Goal: Download file/media

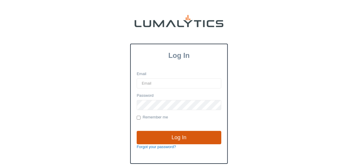
type input "lgray@valleytruckparts.com"
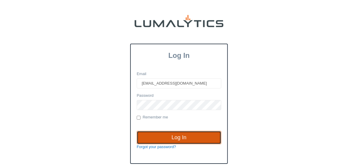
click at [176, 136] on input "Log In" at bounding box center [179, 138] width 85 height 14
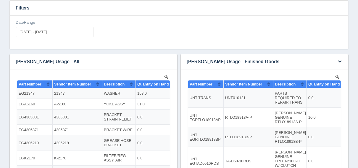
scroll to position [71, 0]
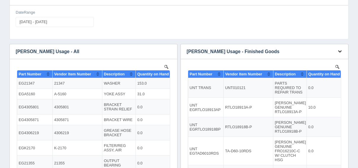
click at [341, 50] on icon "button" at bounding box center [340, 51] width 4 height 4
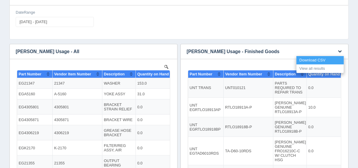
click at [311, 60] on link "Download CSV" at bounding box center [320, 60] width 47 height 9
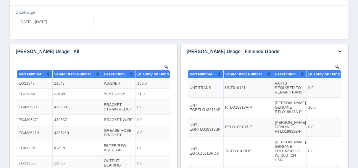
scroll to position [55, 0]
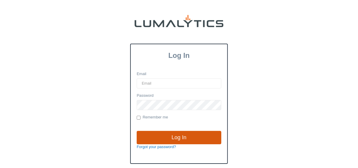
type input "lgray@valleytruckparts.com"
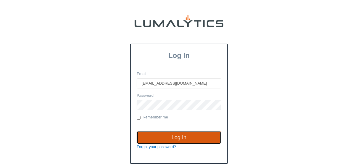
click at [176, 134] on input "Log In" at bounding box center [179, 138] width 85 height 14
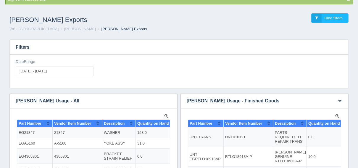
scroll to position [47, 0]
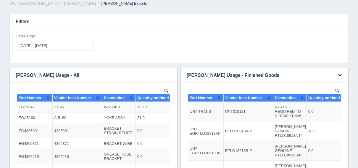
click at [342, 75] on button "button" at bounding box center [340, 74] width 8 height 9
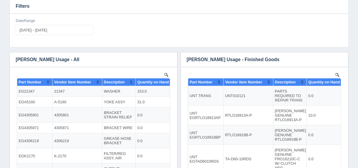
scroll to position [32, 0]
